Goal: Book appointment/travel/reservation

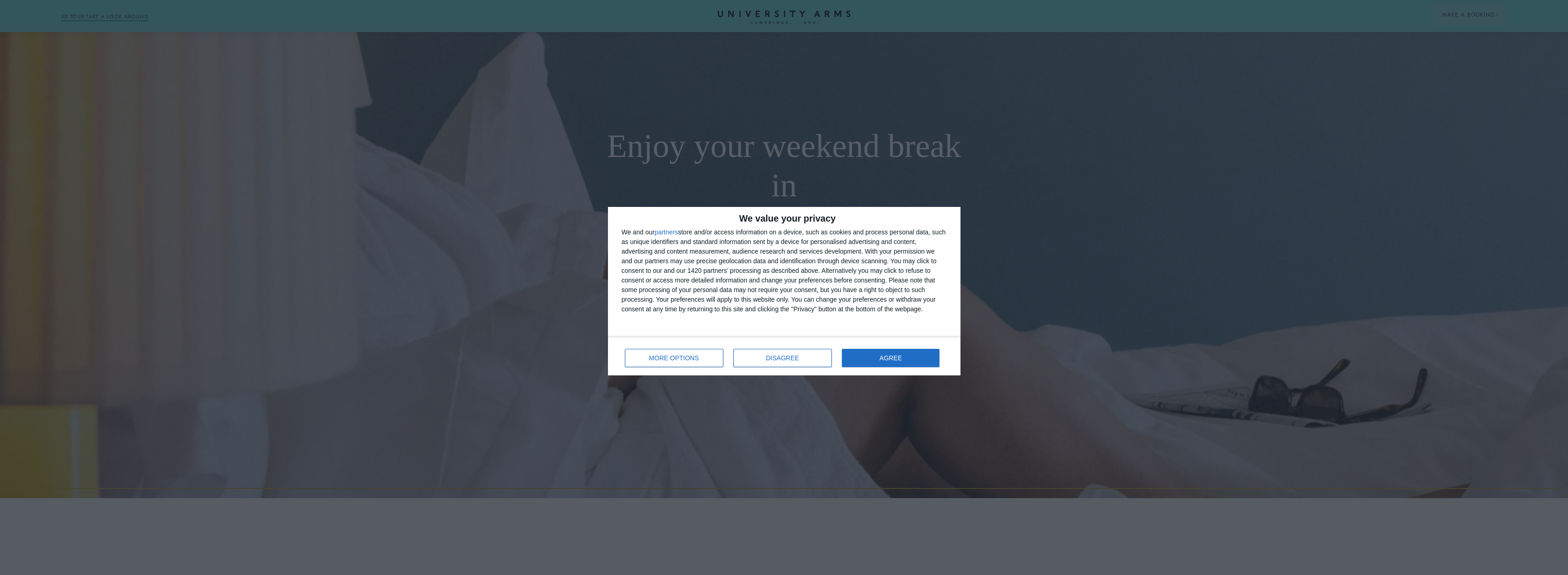
scroll to position [92, 0]
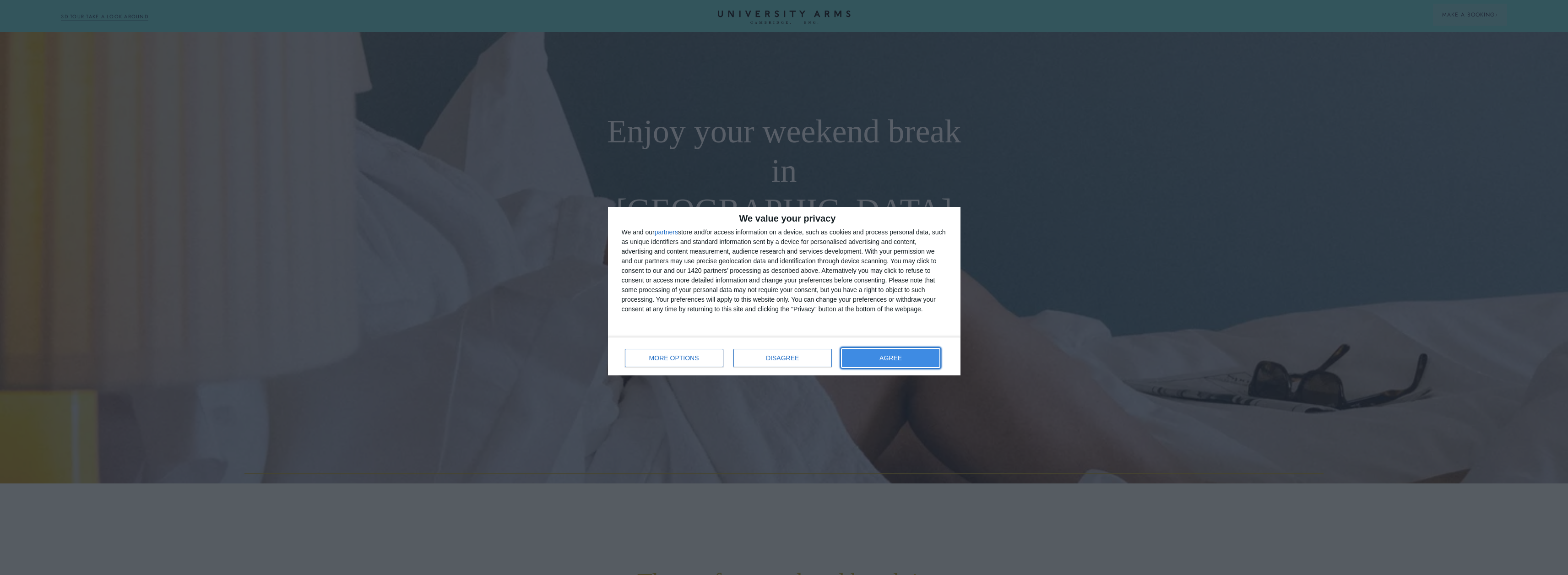
click at [886, 360] on span "AGREE" at bounding box center [891, 358] width 23 height 6
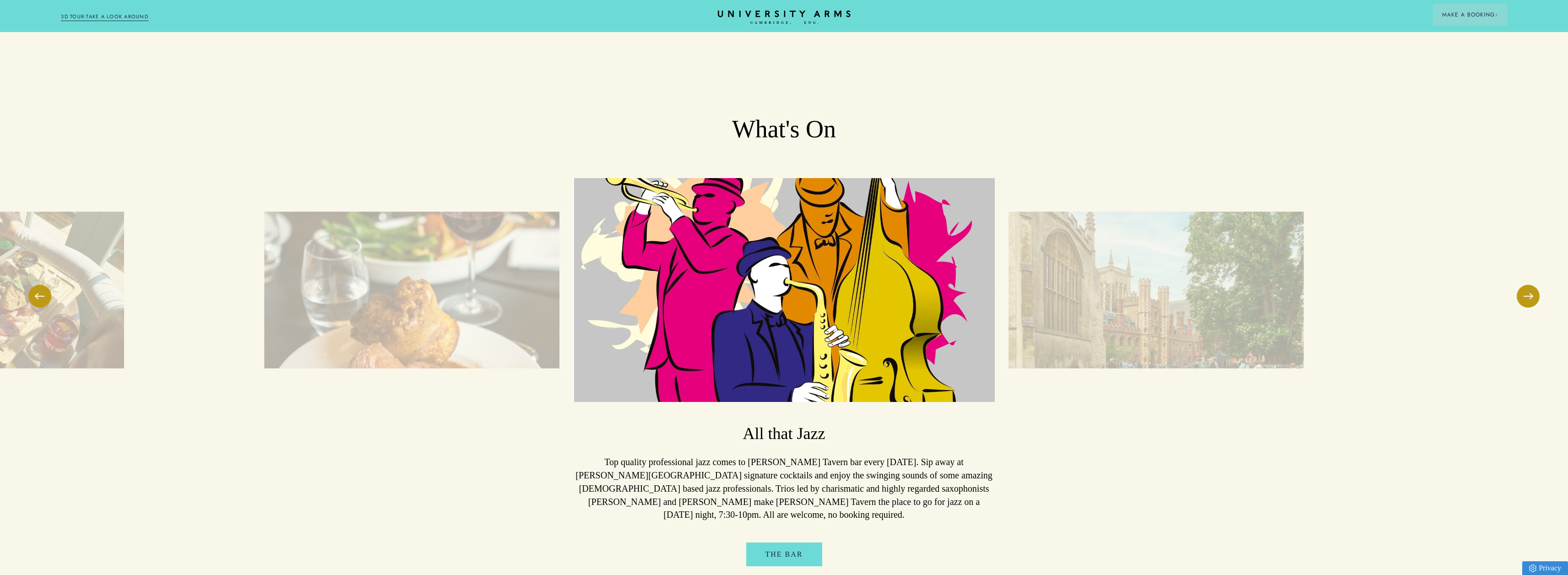
scroll to position [2379, 0]
click at [1532, 289] on button at bounding box center [1528, 295] width 23 height 23
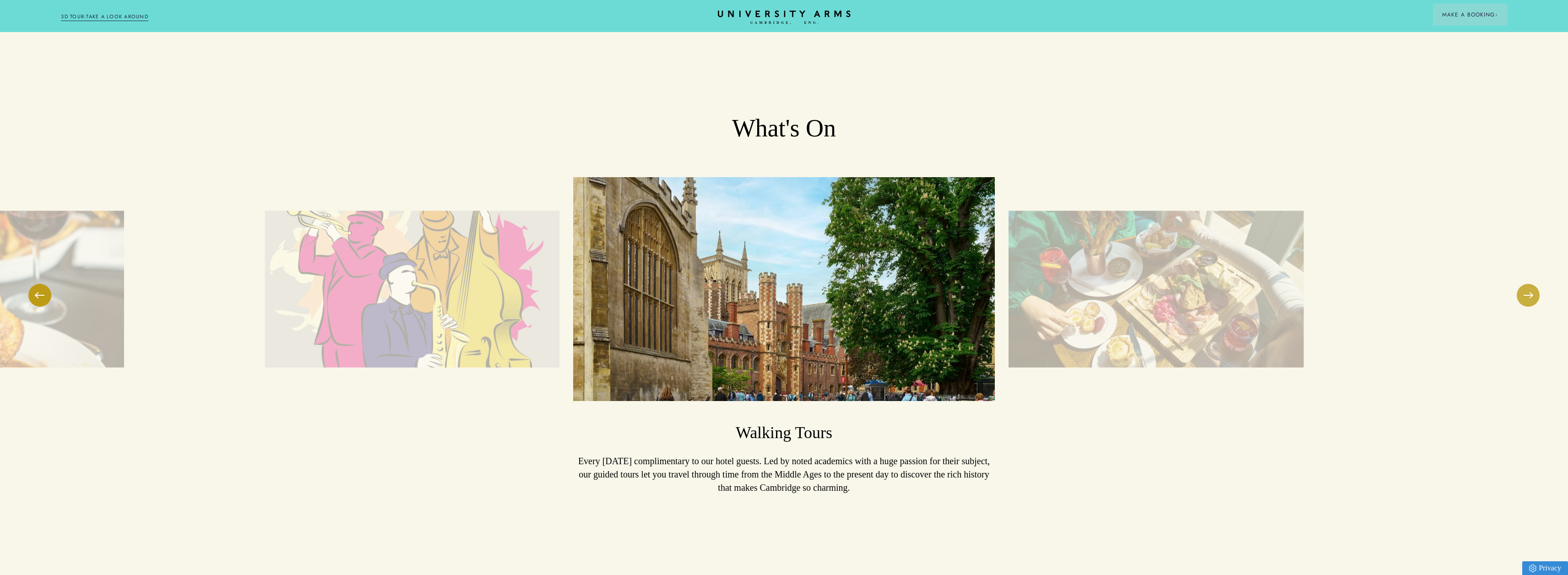
click at [1532, 289] on button at bounding box center [1528, 295] width 23 height 23
click at [1532, 285] on button at bounding box center [1528, 295] width 23 height 23
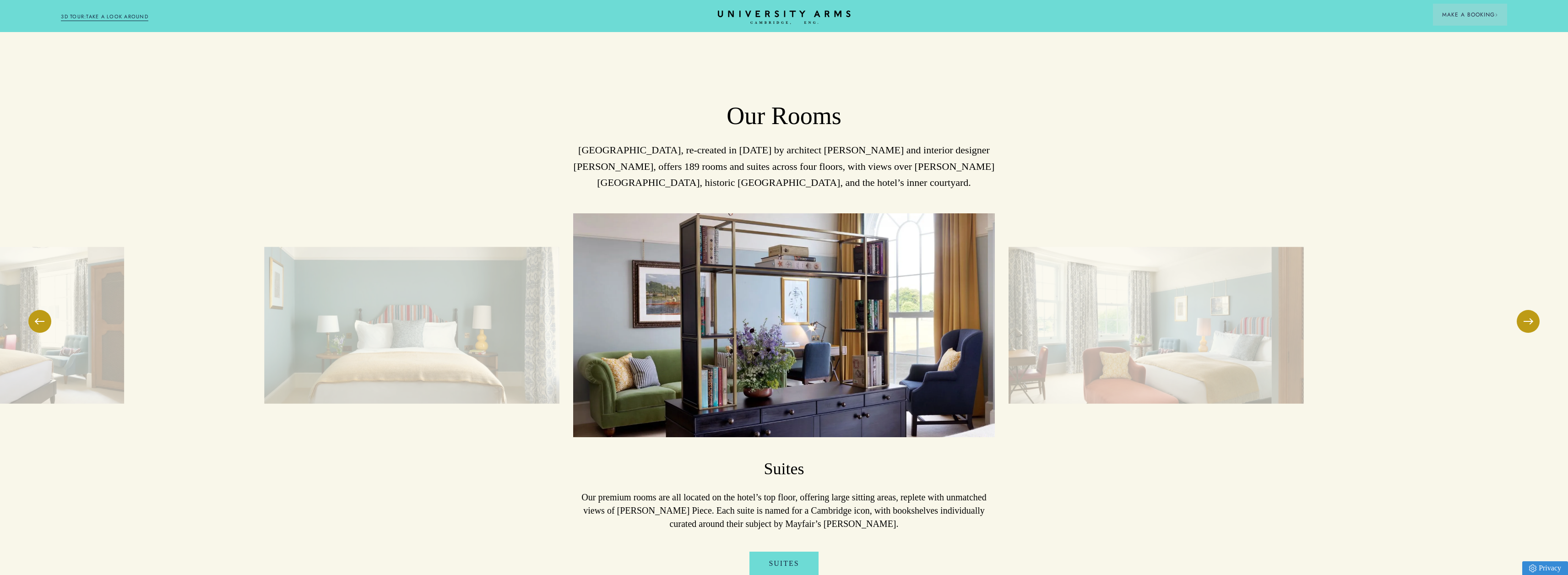
scroll to position [1418, 0]
